Goal: Transaction & Acquisition: Purchase product/service

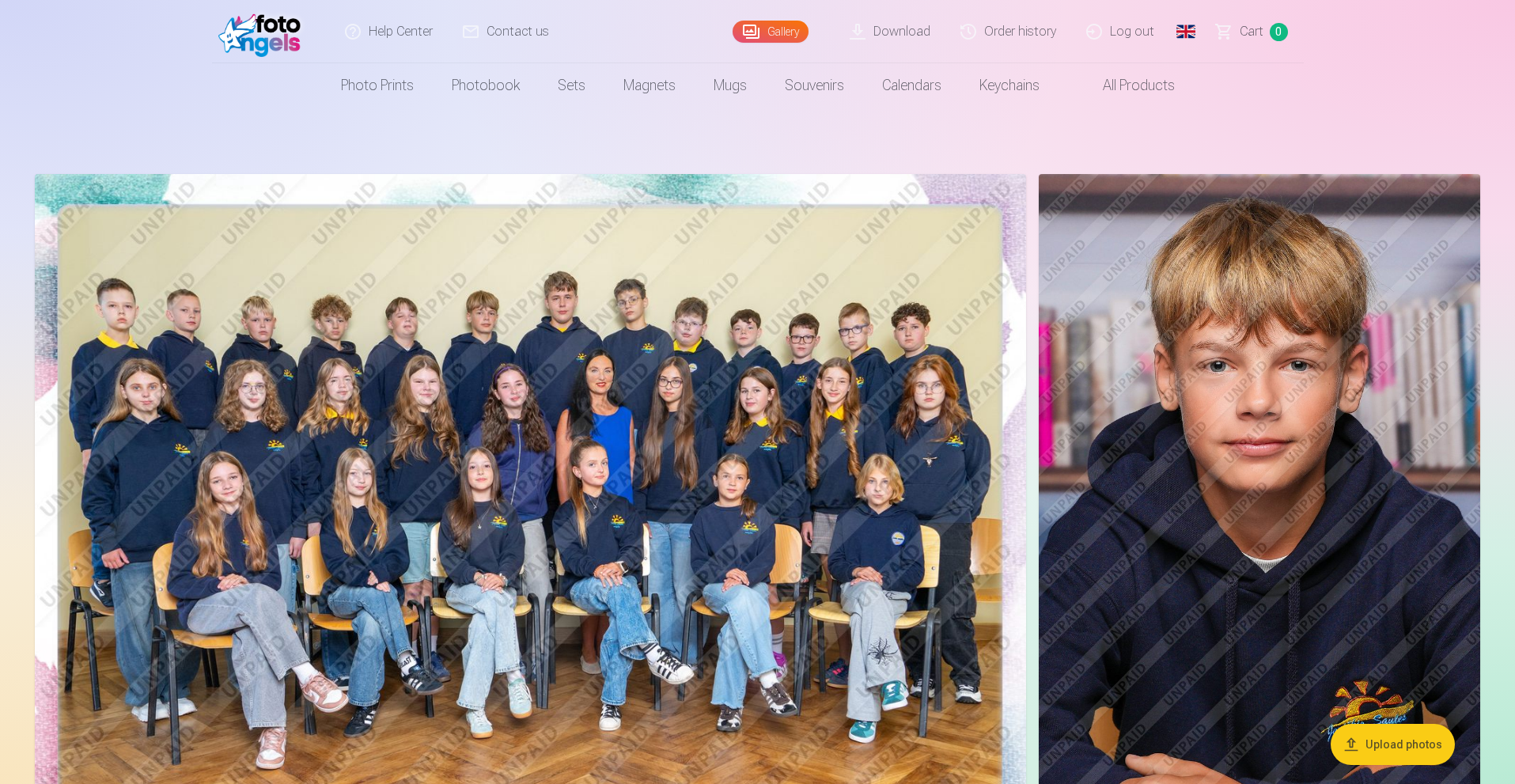
click at [1020, 34] on link "Order history" at bounding box center [1009, 31] width 126 height 63
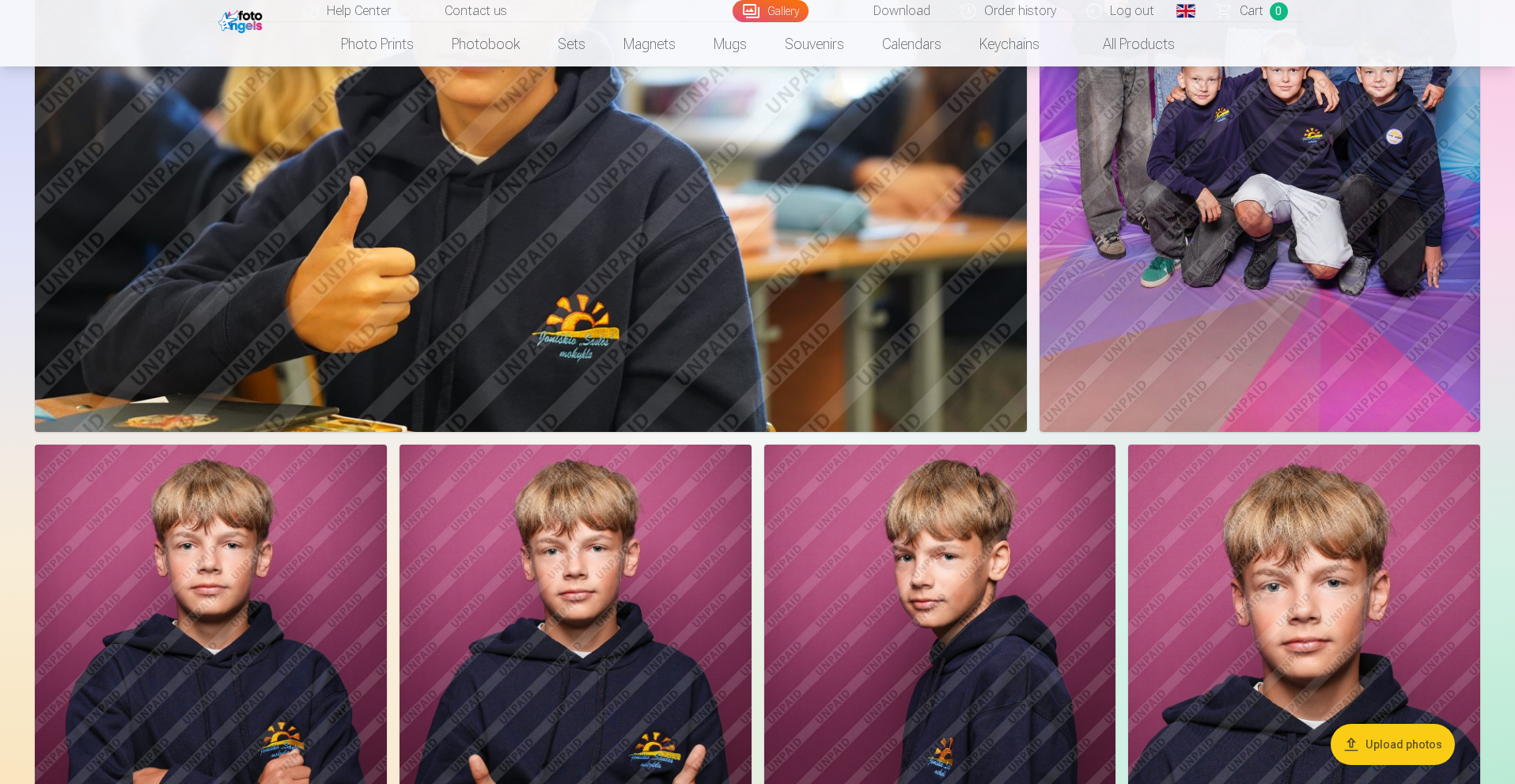
scroll to position [2853, 0]
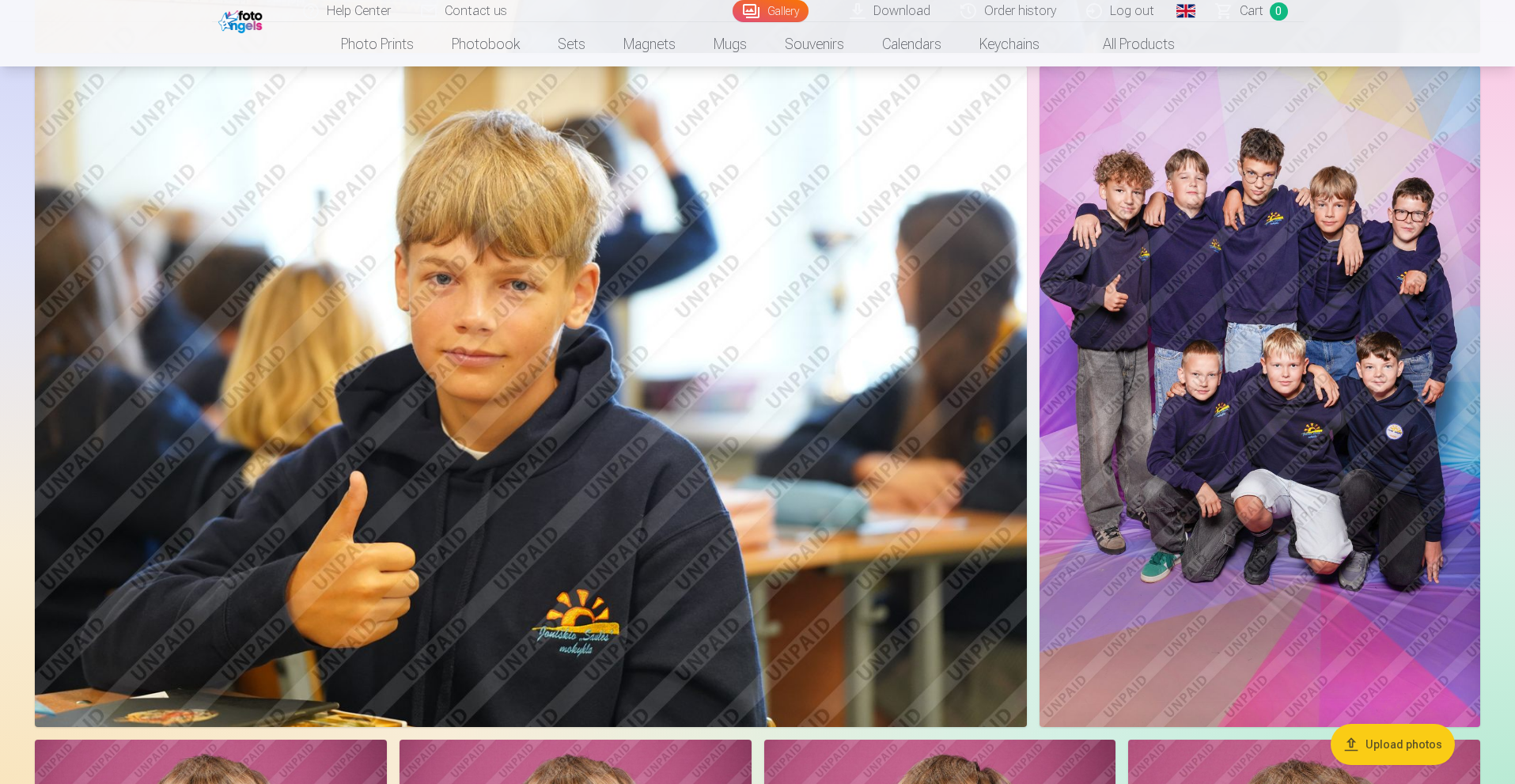
click at [1207, 332] on img at bounding box center [1260, 396] width 441 height 661
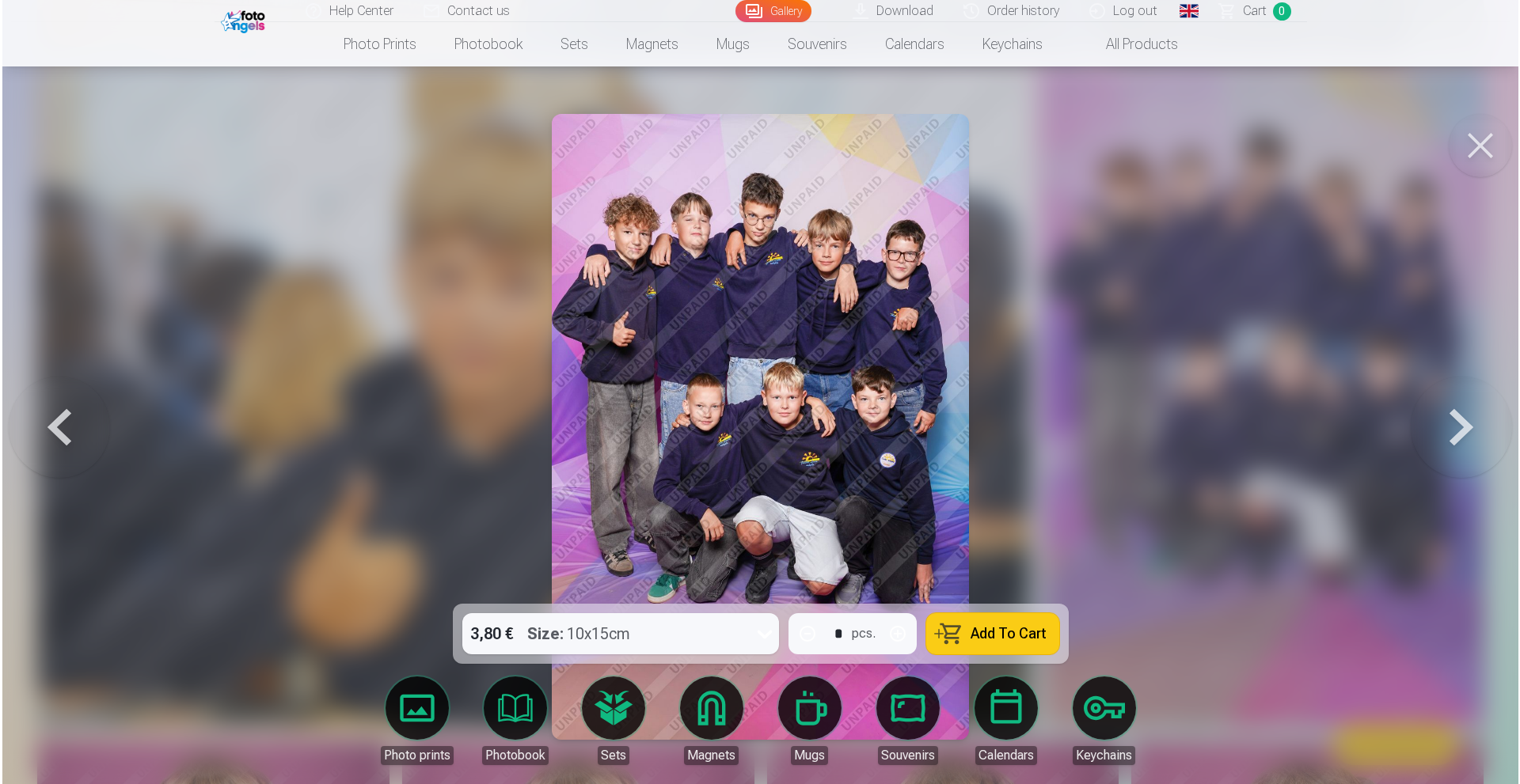
scroll to position [2486, 0]
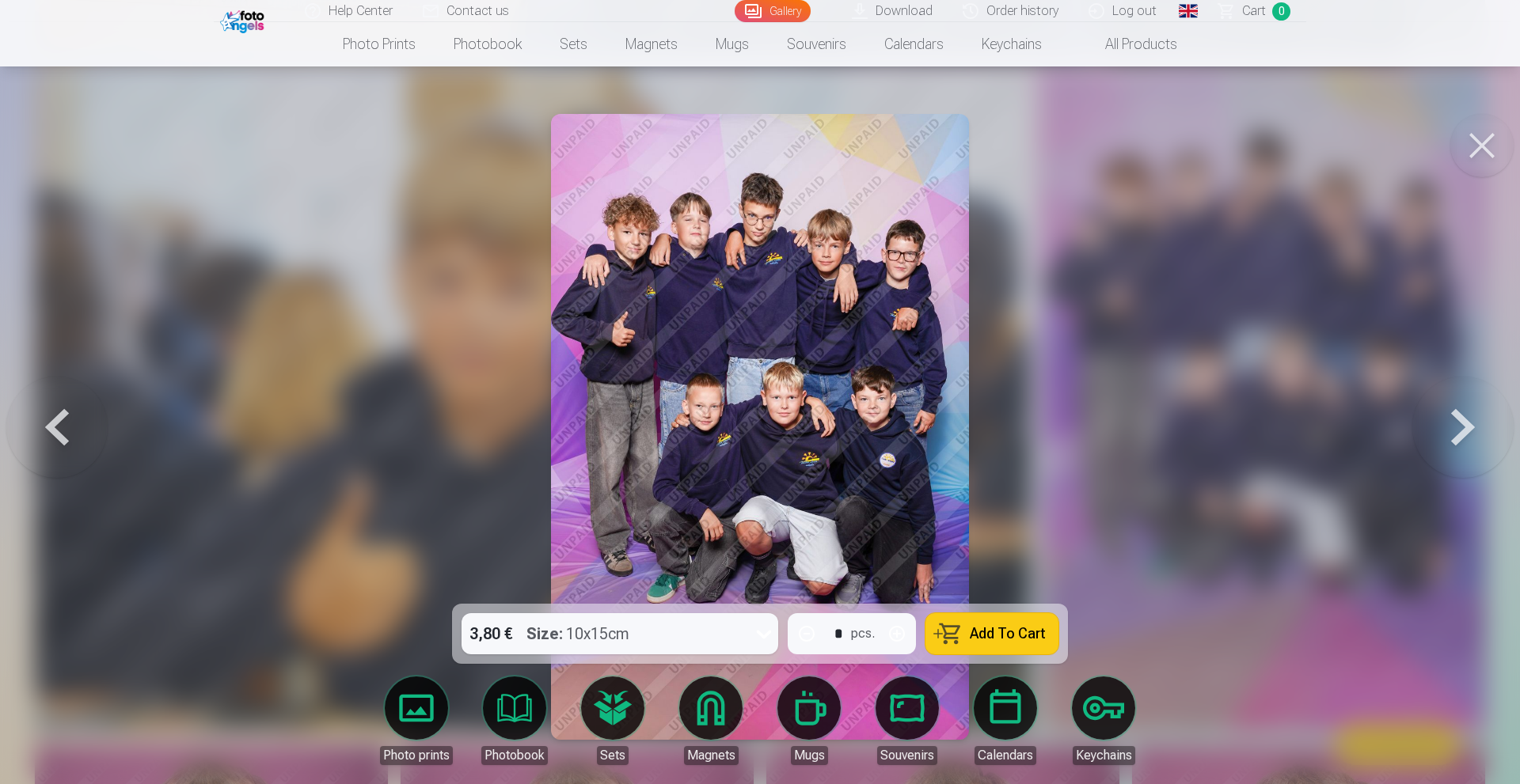
click at [1014, 636] on span "Add To Cart" at bounding box center [1007, 633] width 76 height 14
click at [1253, 12] on span "Сart" at bounding box center [1253, 11] width 24 height 19
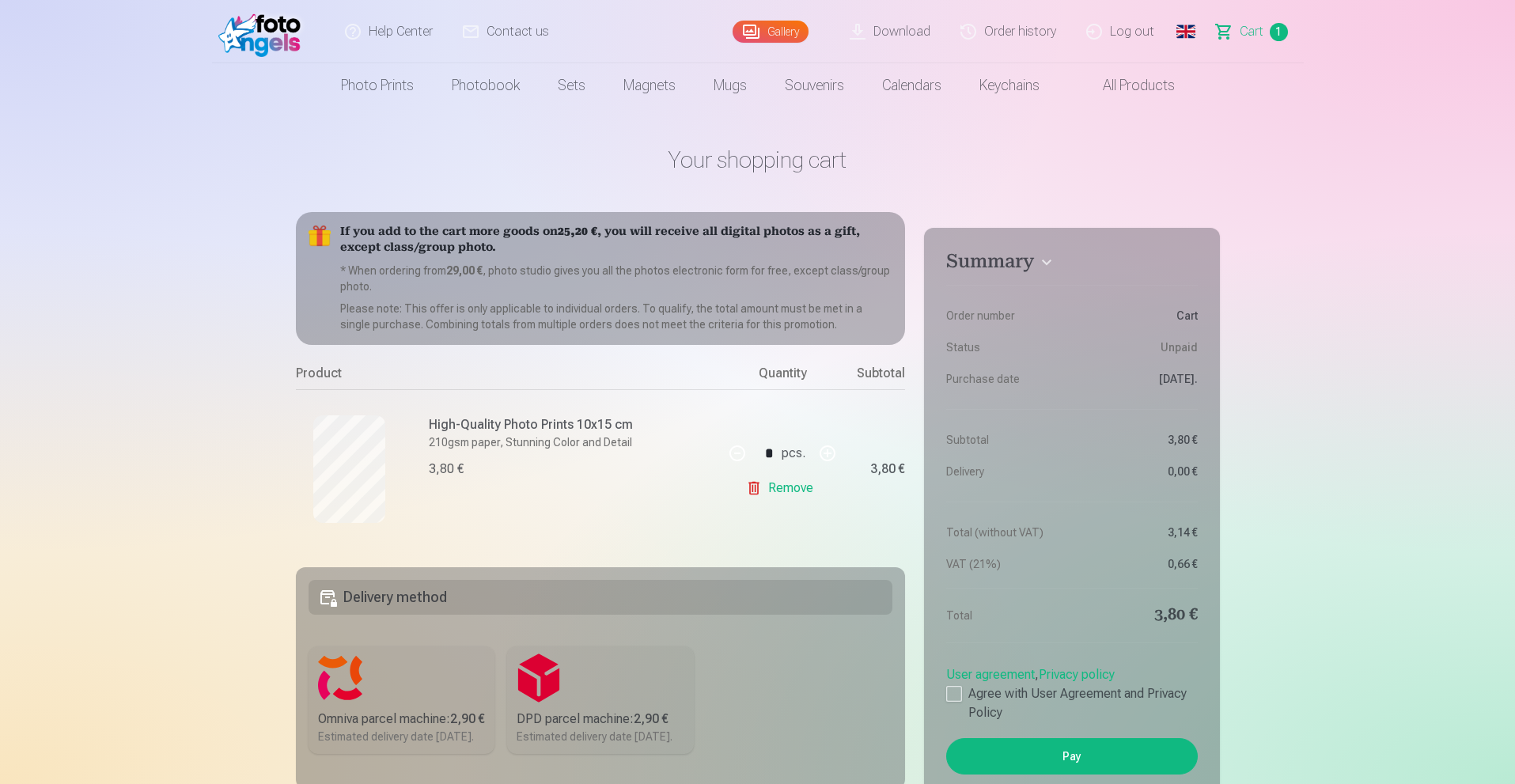
click at [1188, 41] on link "Global" at bounding box center [1186, 31] width 32 height 63
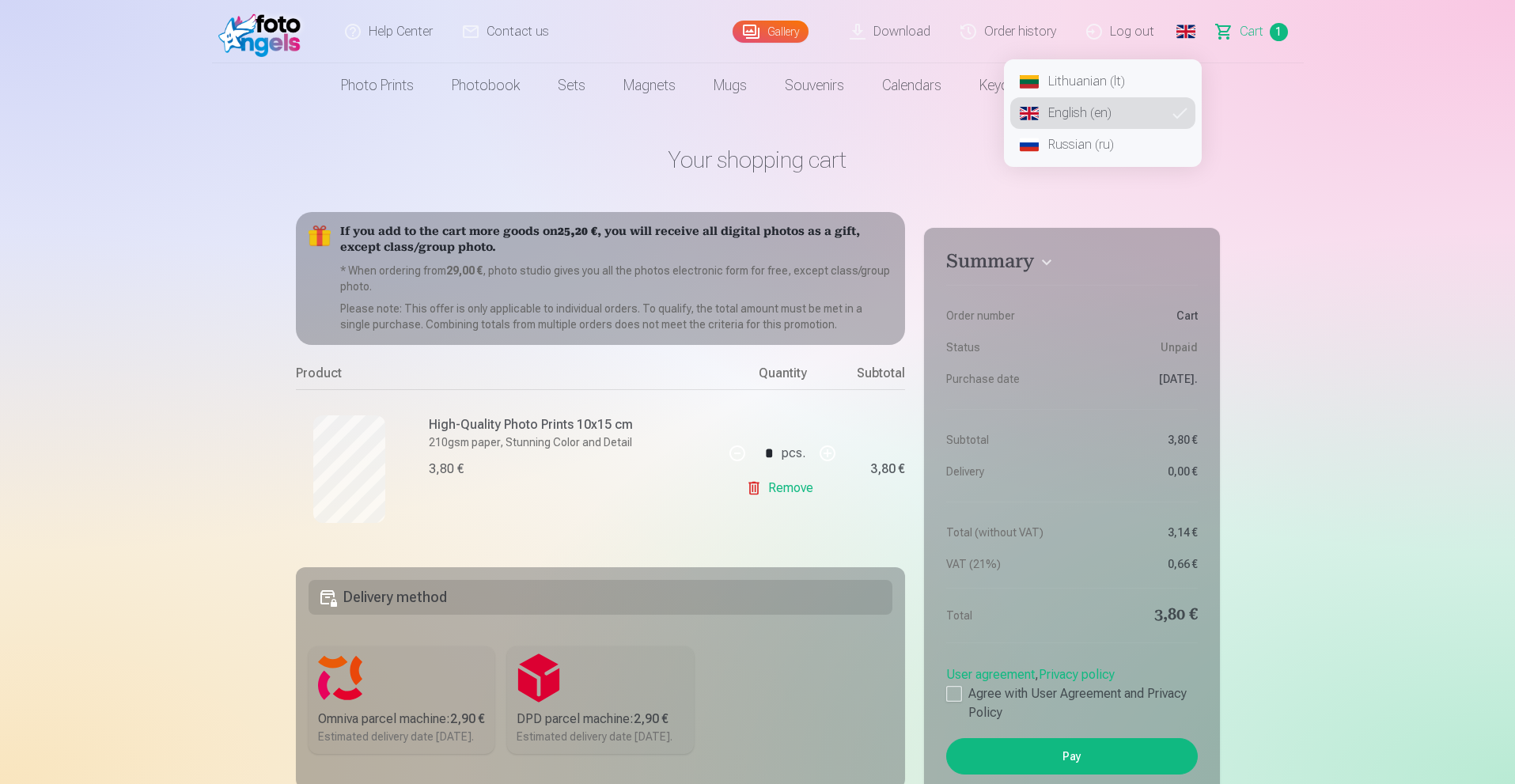
click at [1061, 90] on link "Lithuanian (lt)" at bounding box center [1103, 82] width 185 height 32
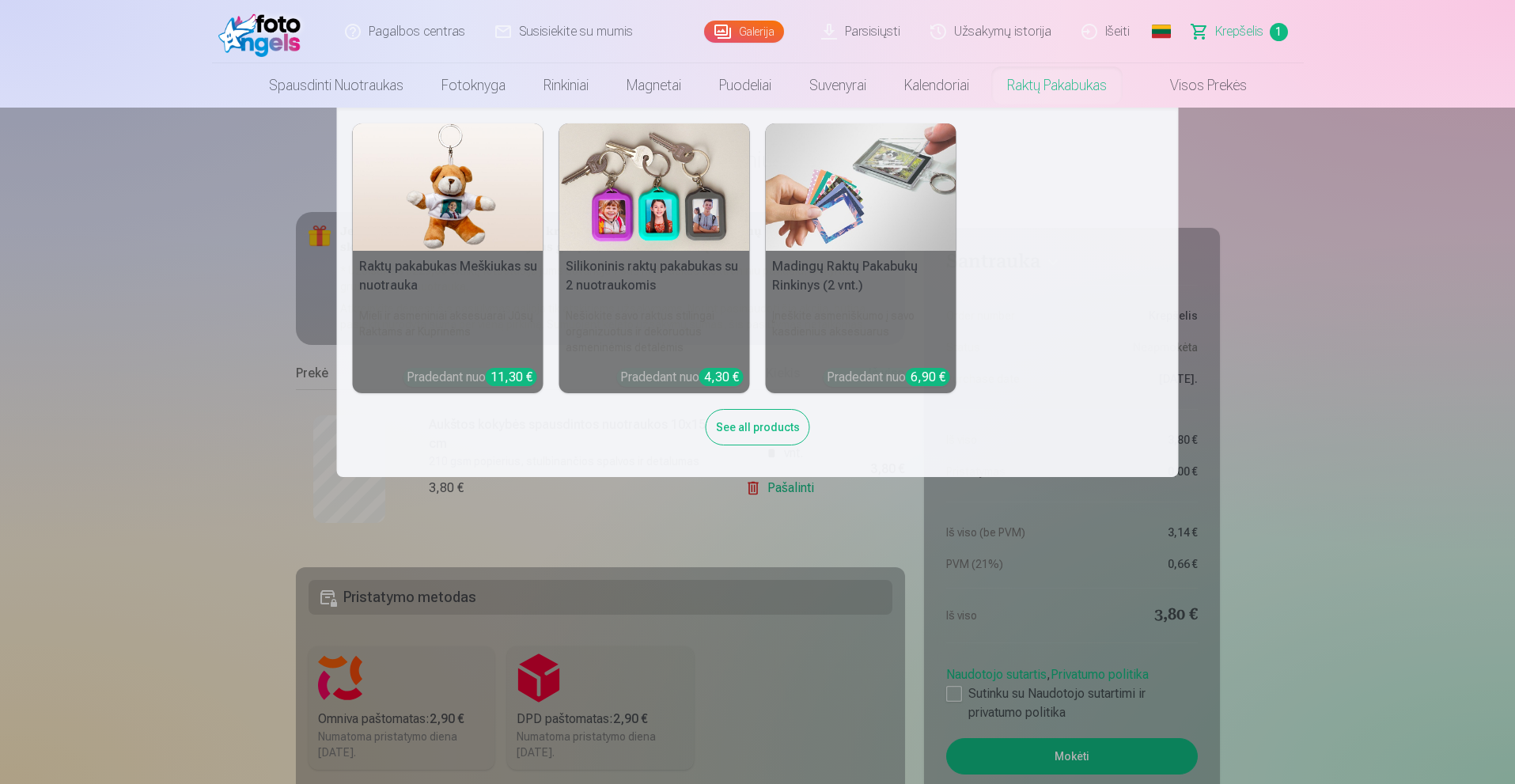
click at [117, 184] on nav "Raktų pakabukas Meškiukas su nuotrauka Mieli ir asmeniniai aksesuarai Jūsų Rakt…" at bounding box center [757, 292] width 1515 height 369
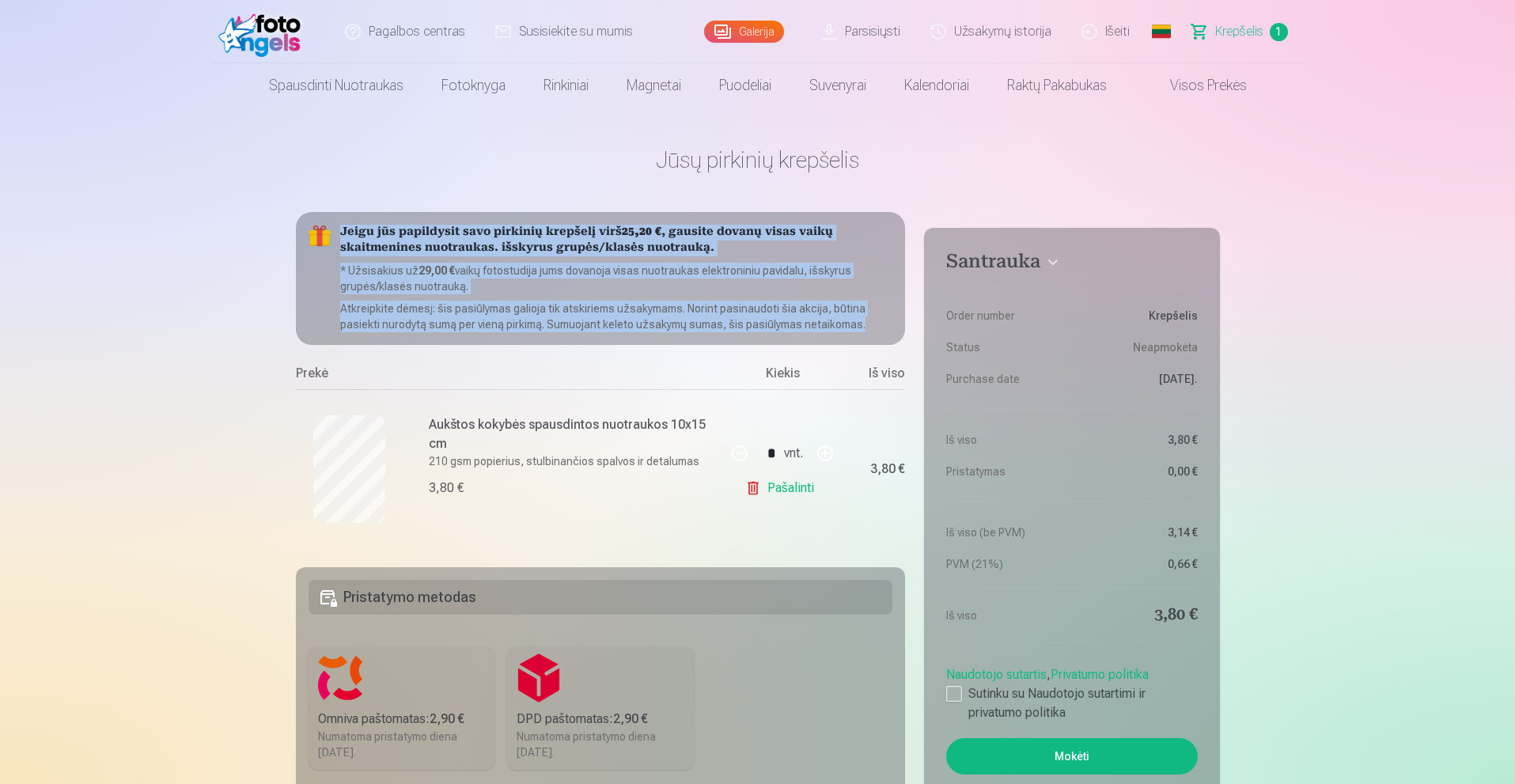
drag, startPoint x: 342, startPoint y: 228, endPoint x: 872, endPoint y: 340, distance: 541.7
click at [872, 340] on div "Jeigu jūs papildysit savo pirkinių krepšelį virš 25,20 € , gausite dovanų visas…" at bounding box center [601, 278] width 610 height 133
copy div "Jeigu jūs papildysit savo pirkinių krepšelį virš 25,20 € , gausite dovanų visas…"
click at [1162, 34] on link "Global" at bounding box center [1162, 31] width 32 height 63
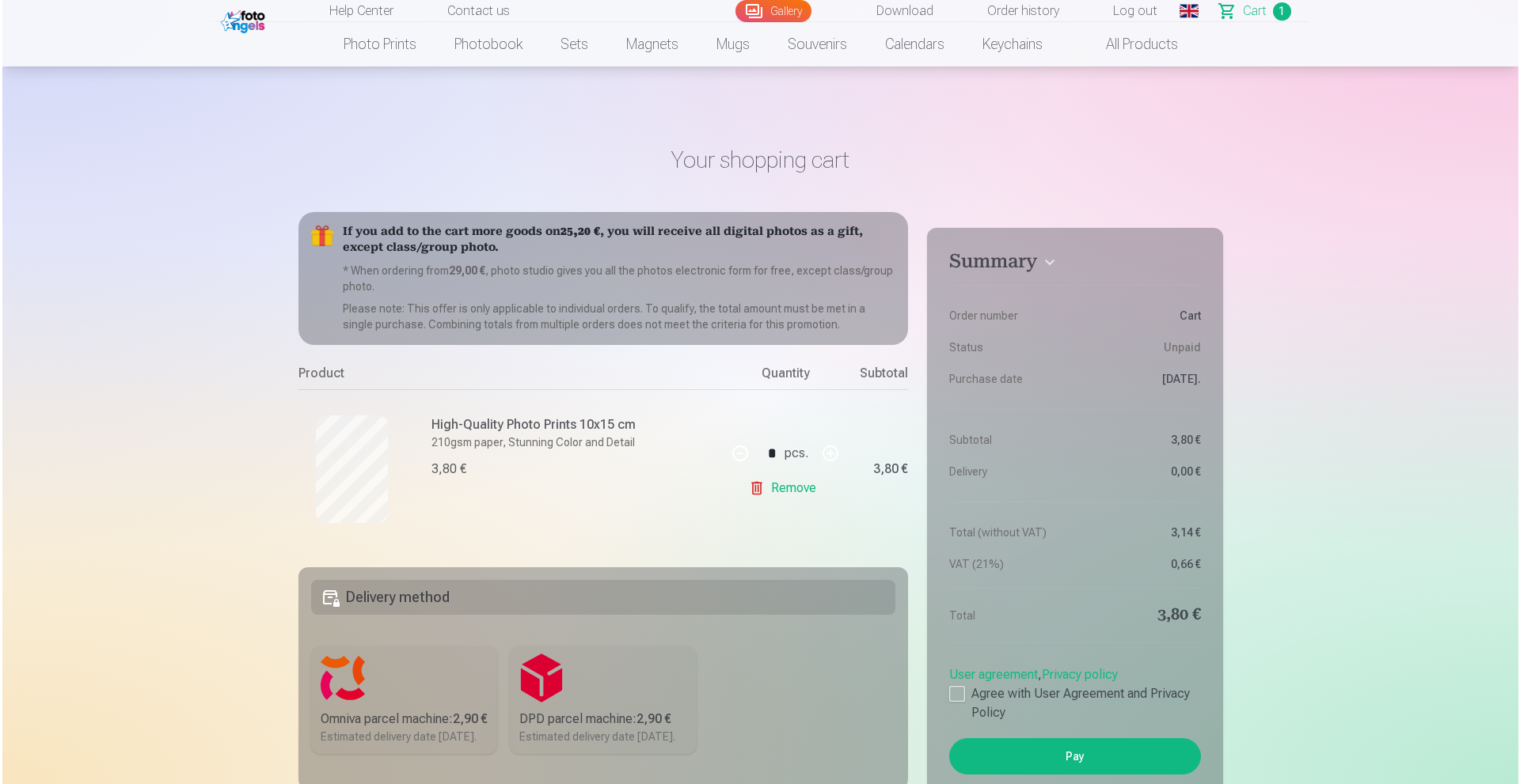
scroll to position [2486, 0]
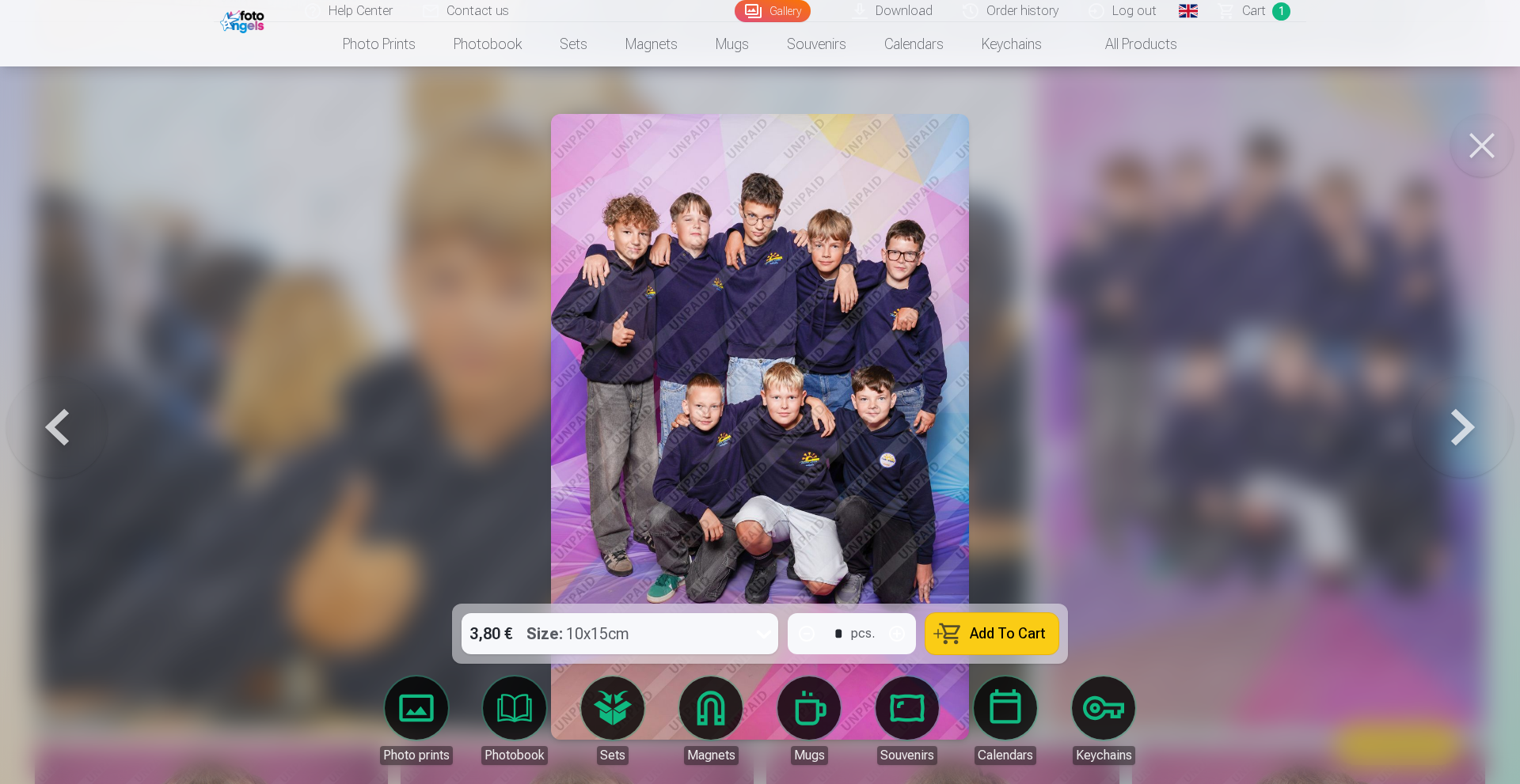
click at [1016, 13] on link "Order history" at bounding box center [1012, 11] width 126 height 22
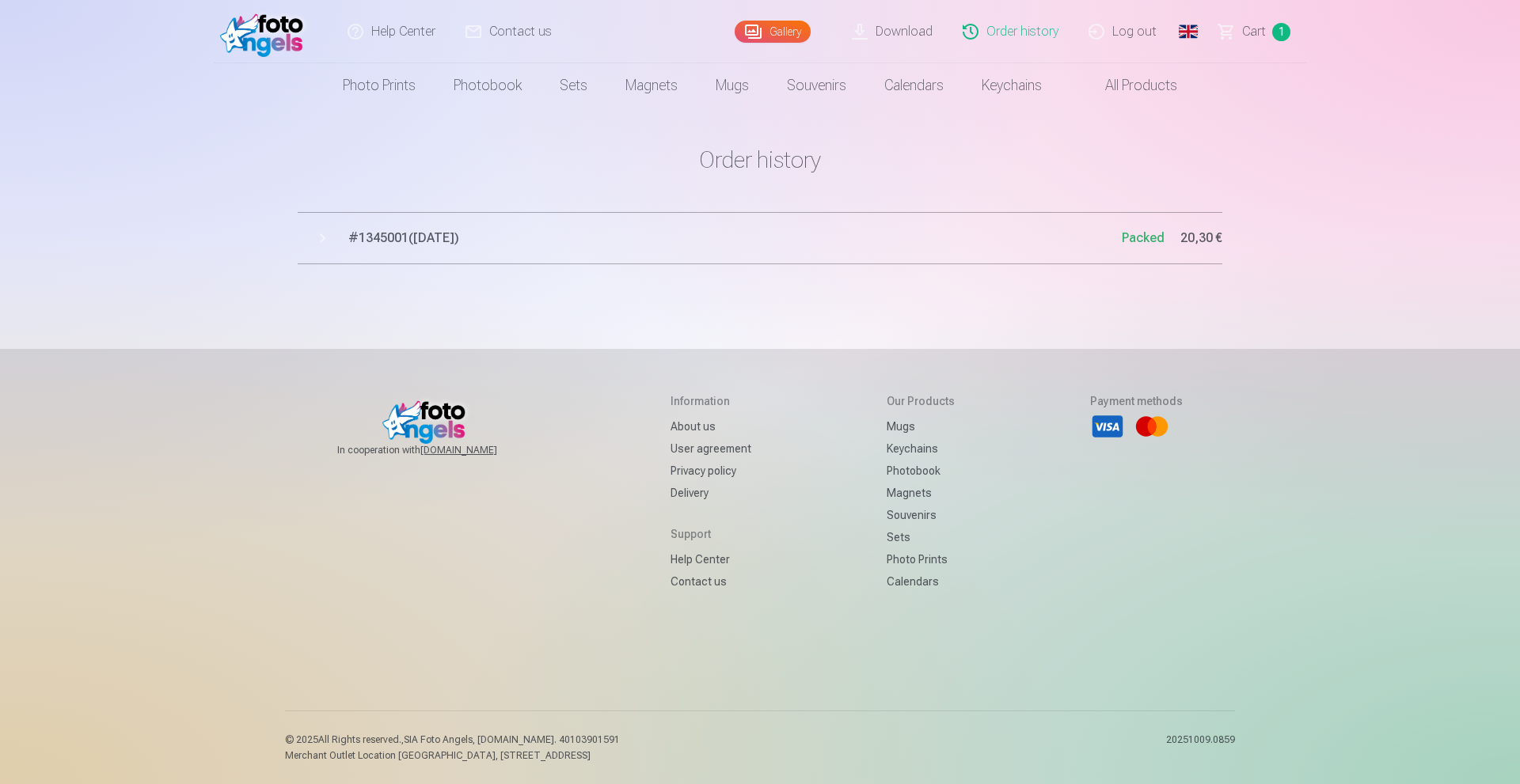
click at [1002, 34] on link "Order history" at bounding box center [1012, 31] width 126 height 63
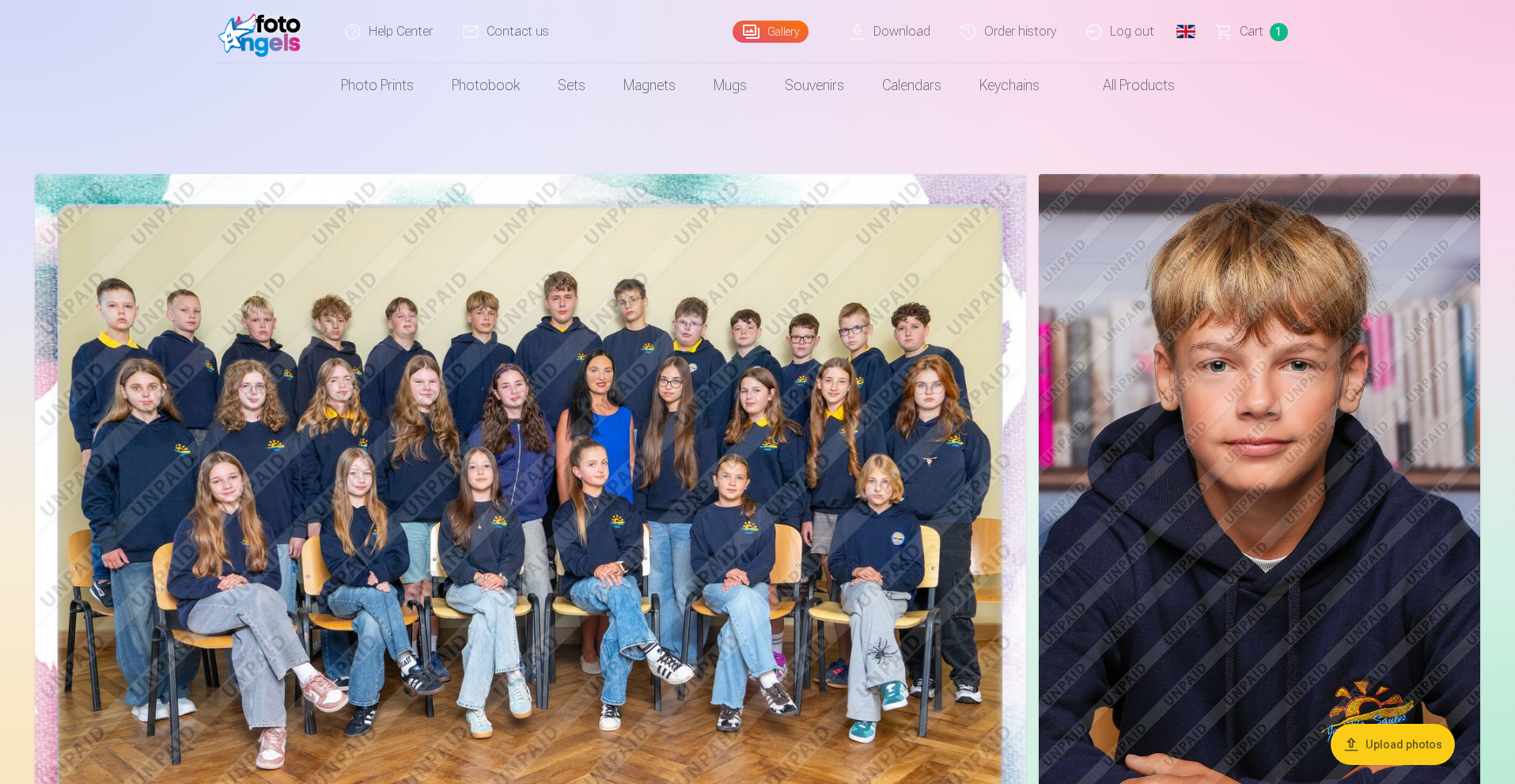
click at [1253, 32] on span "Сart" at bounding box center [1252, 31] width 24 height 19
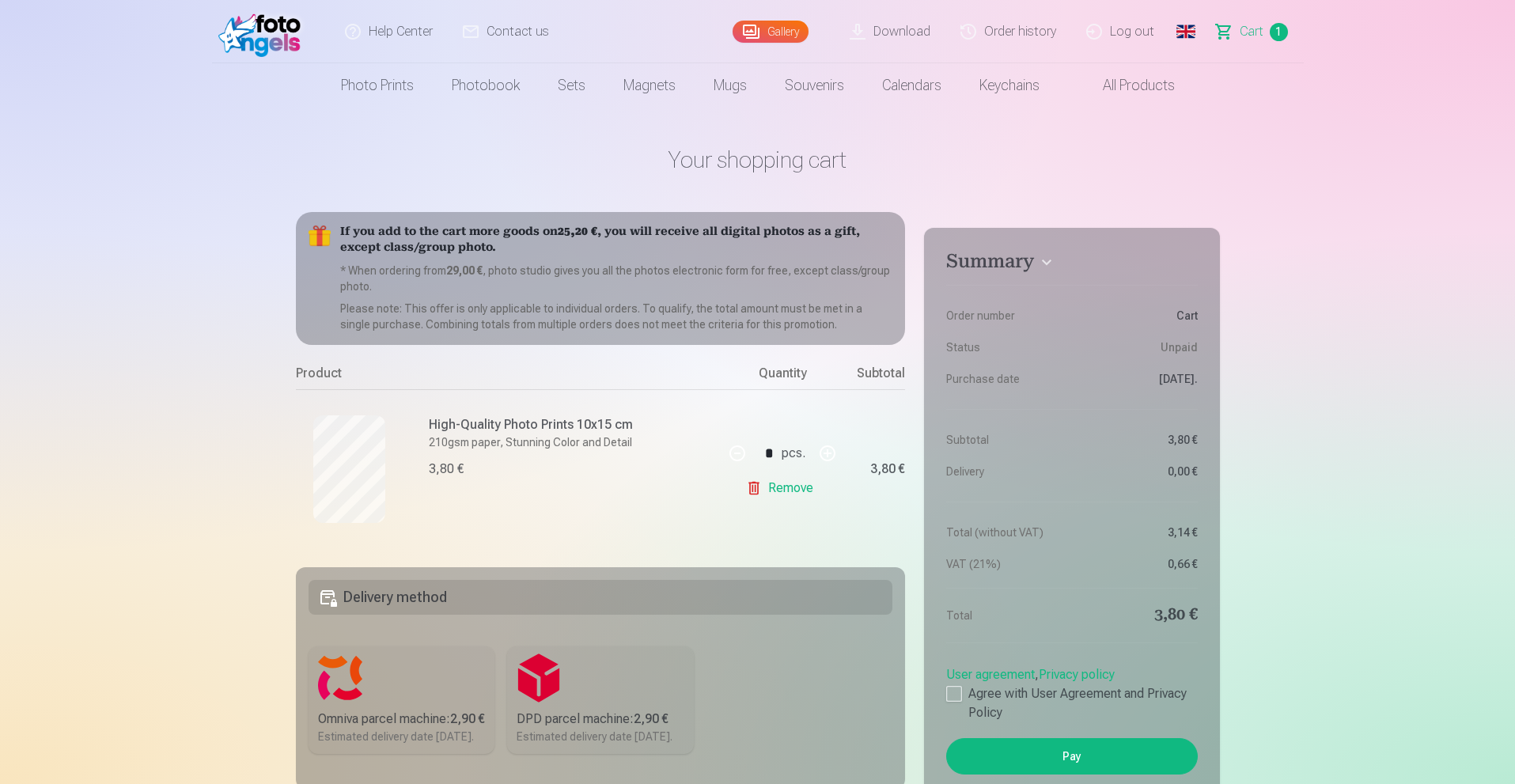
click at [765, 486] on link "Remove" at bounding box center [782, 488] width 73 height 32
